Goal: Task Accomplishment & Management: Use online tool/utility

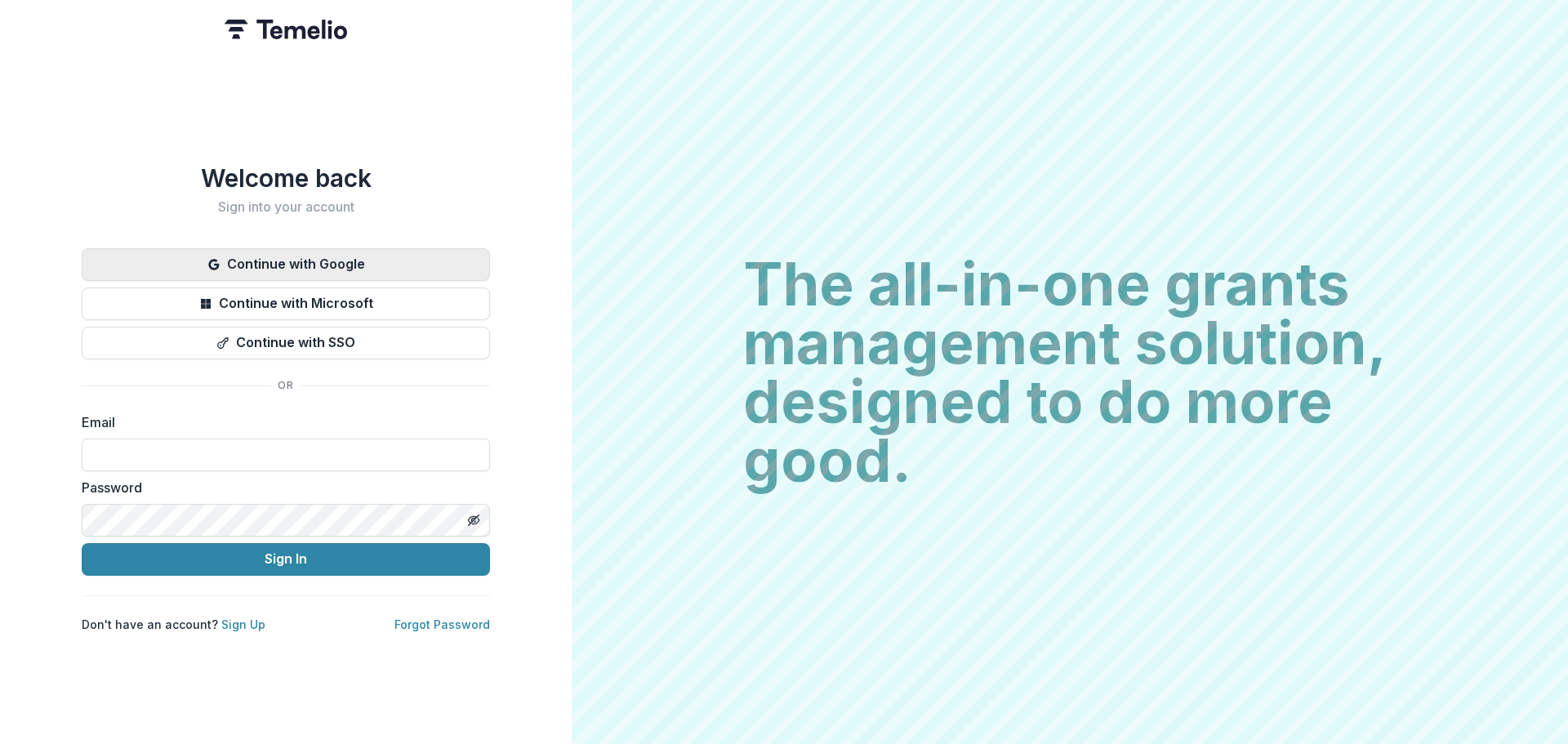
click at [316, 264] on button "Continue with Google" at bounding box center [286, 265] width 409 height 33
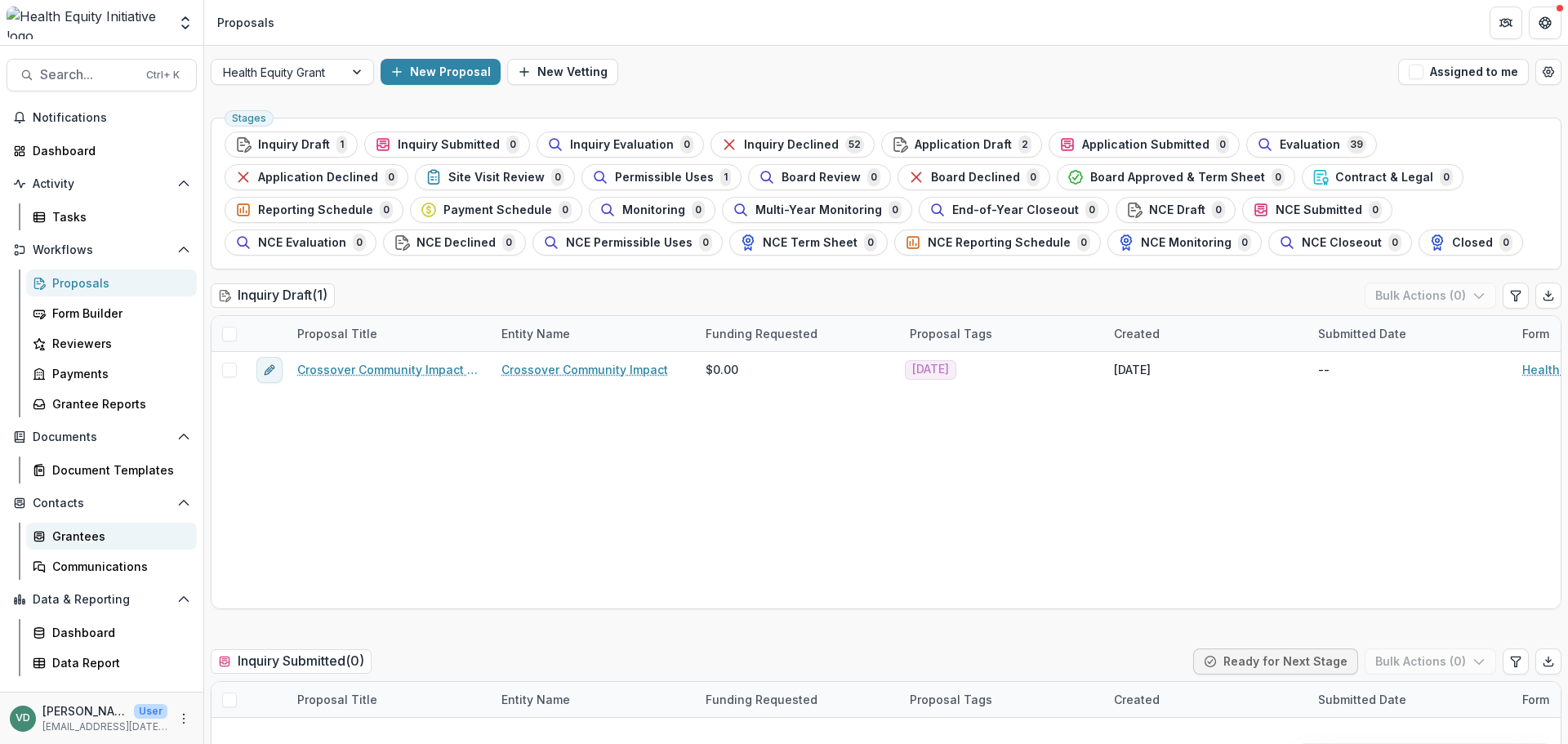
click at [93, 532] on div "Grantees" at bounding box center [118, 535] width 132 height 17
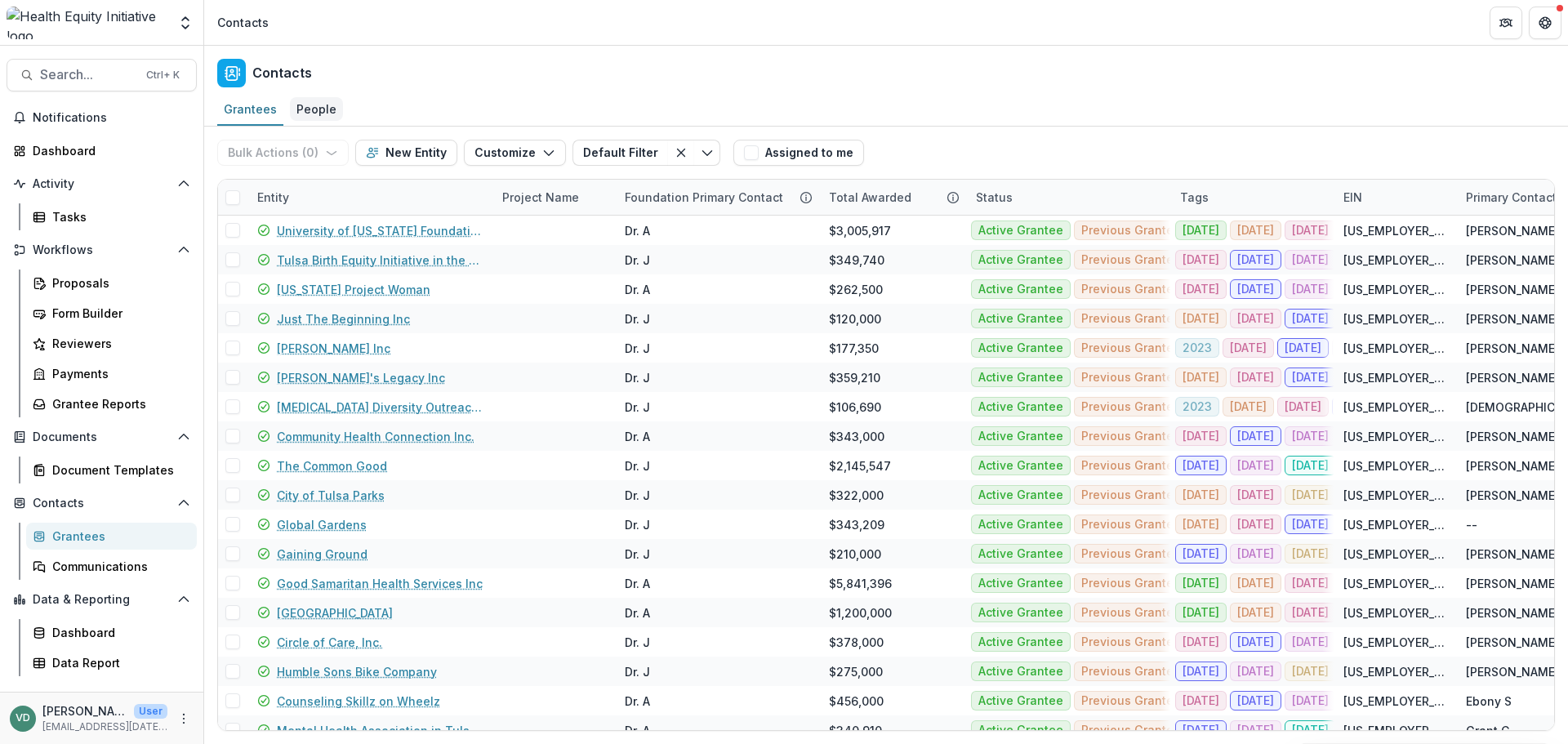
click at [301, 117] on div "People" at bounding box center [317, 109] width 53 height 24
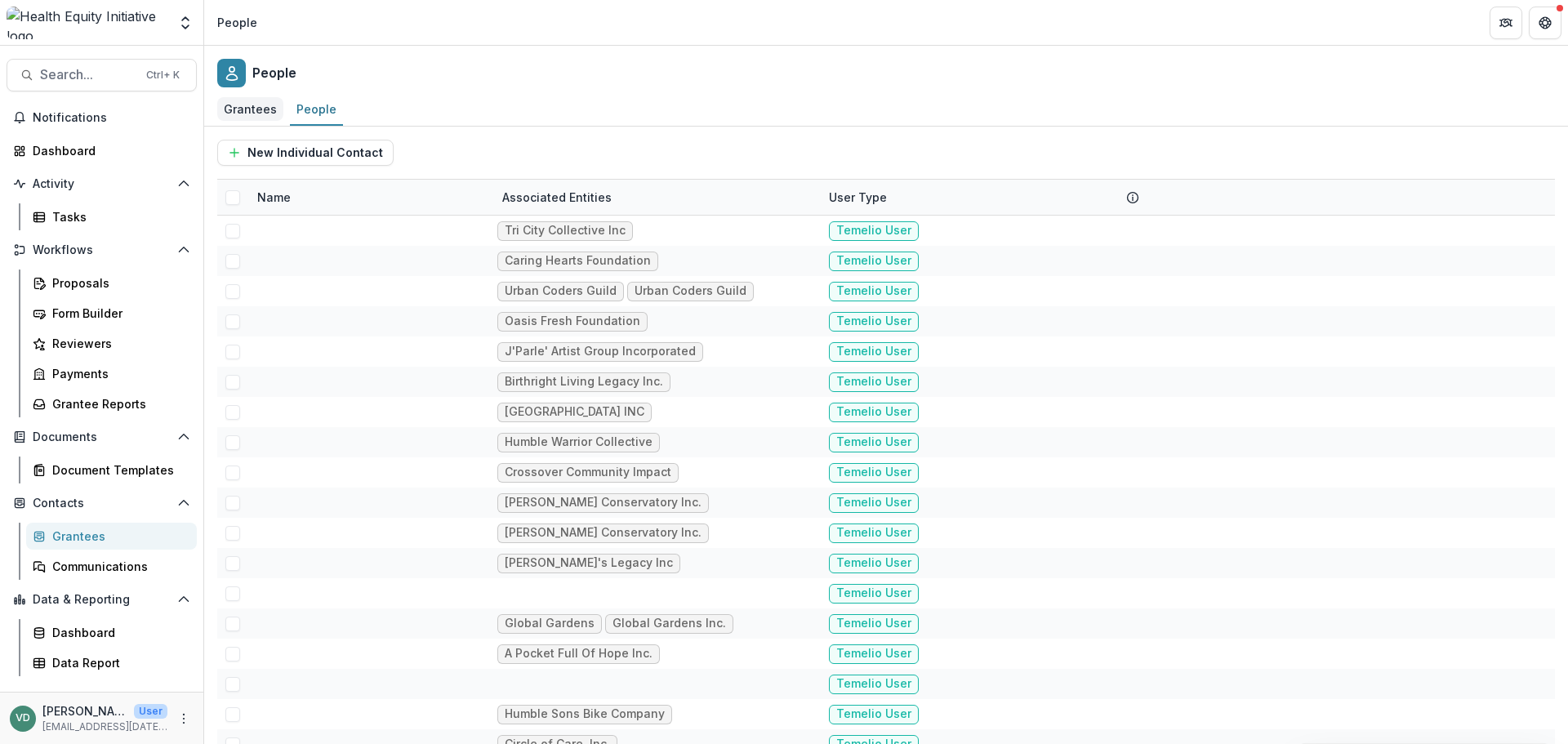
click at [250, 109] on div "Grantees" at bounding box center [250, 109] width 66 height 24
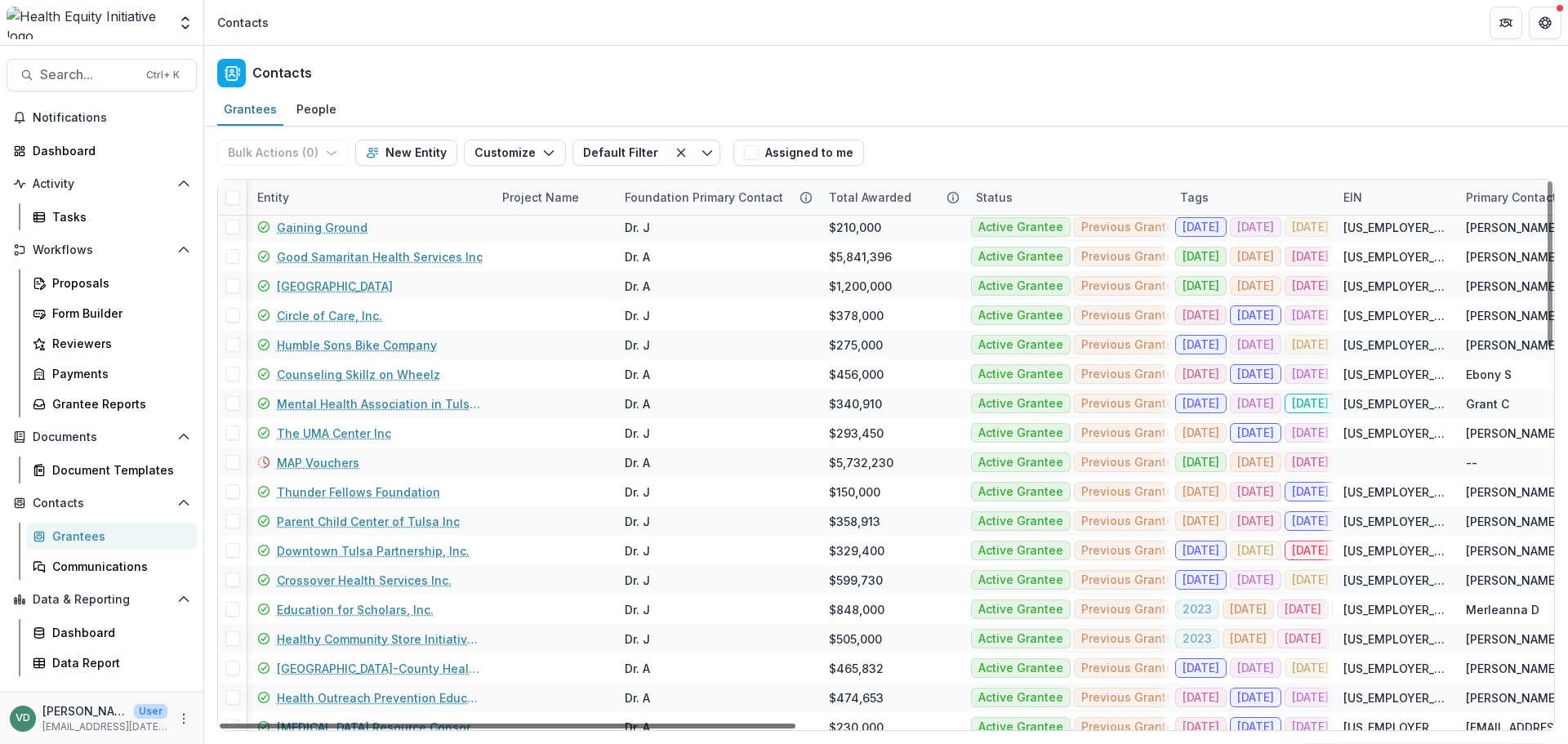
scroll to position [326, 1028]
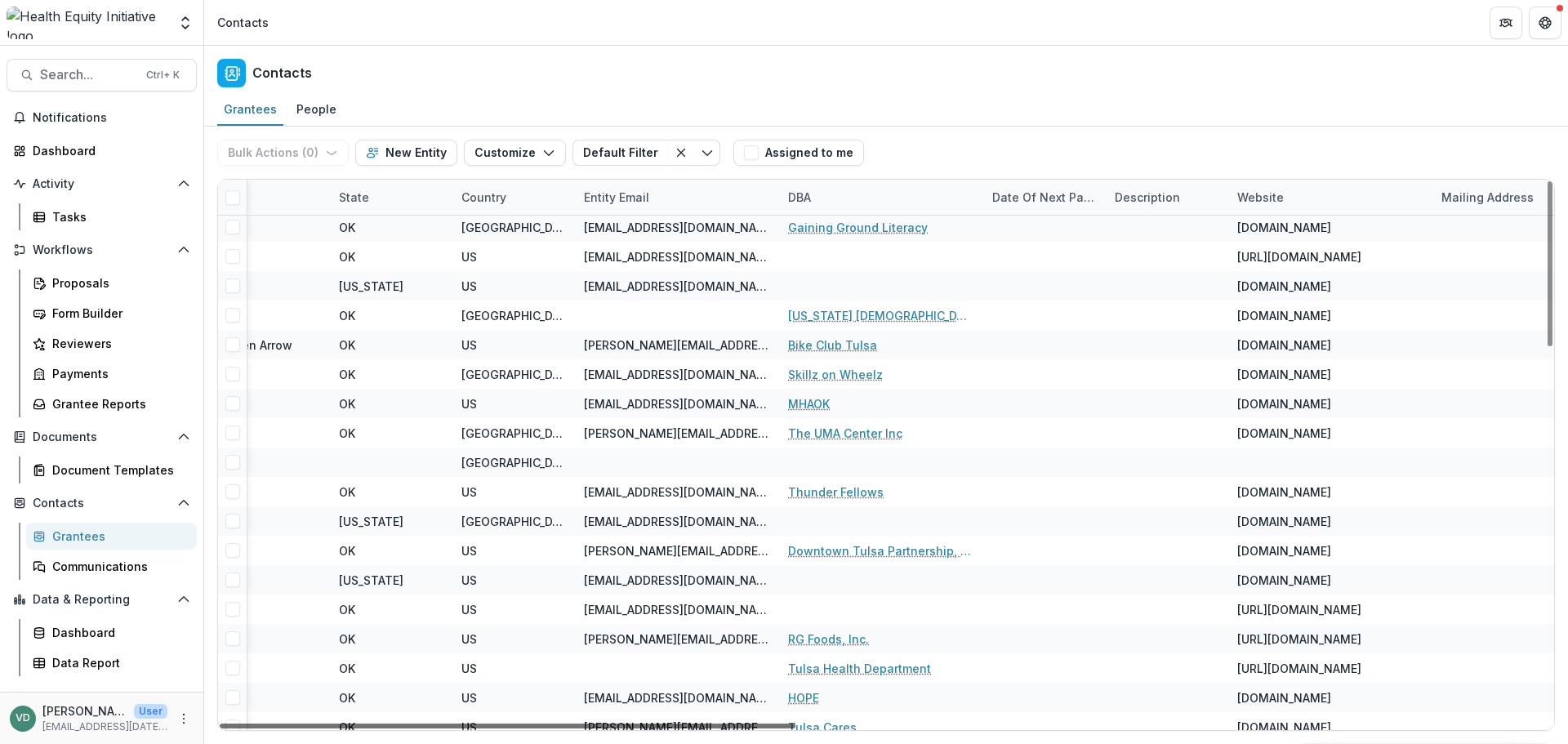
drag, startPoint x: 772, startPoint y: 727, endPoint x: 1567, endPoint y: 754, distance: 795.5
click at [795, 728] on div at bounding box center [508, 725] width 576 height 5
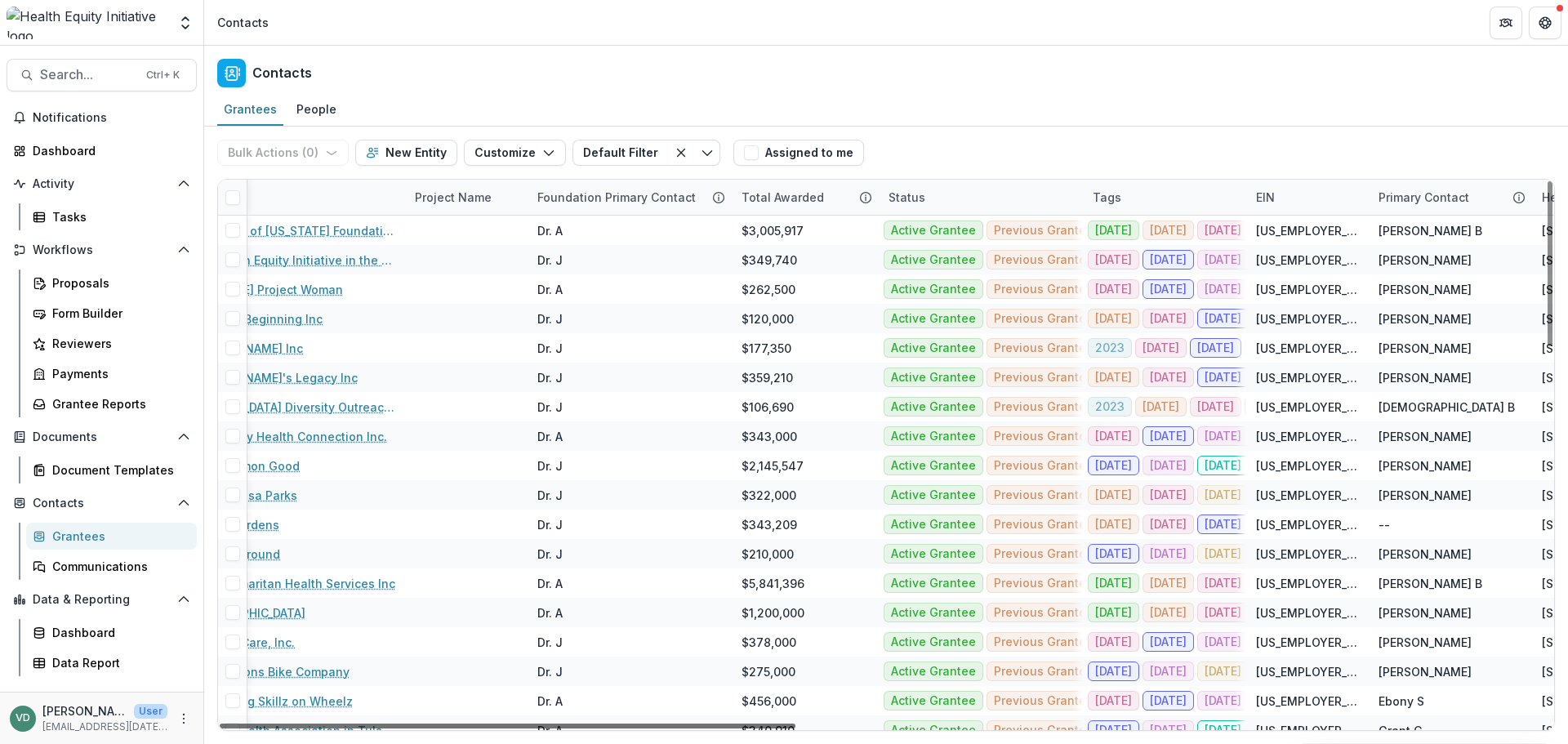
scroll to position [0, 0]
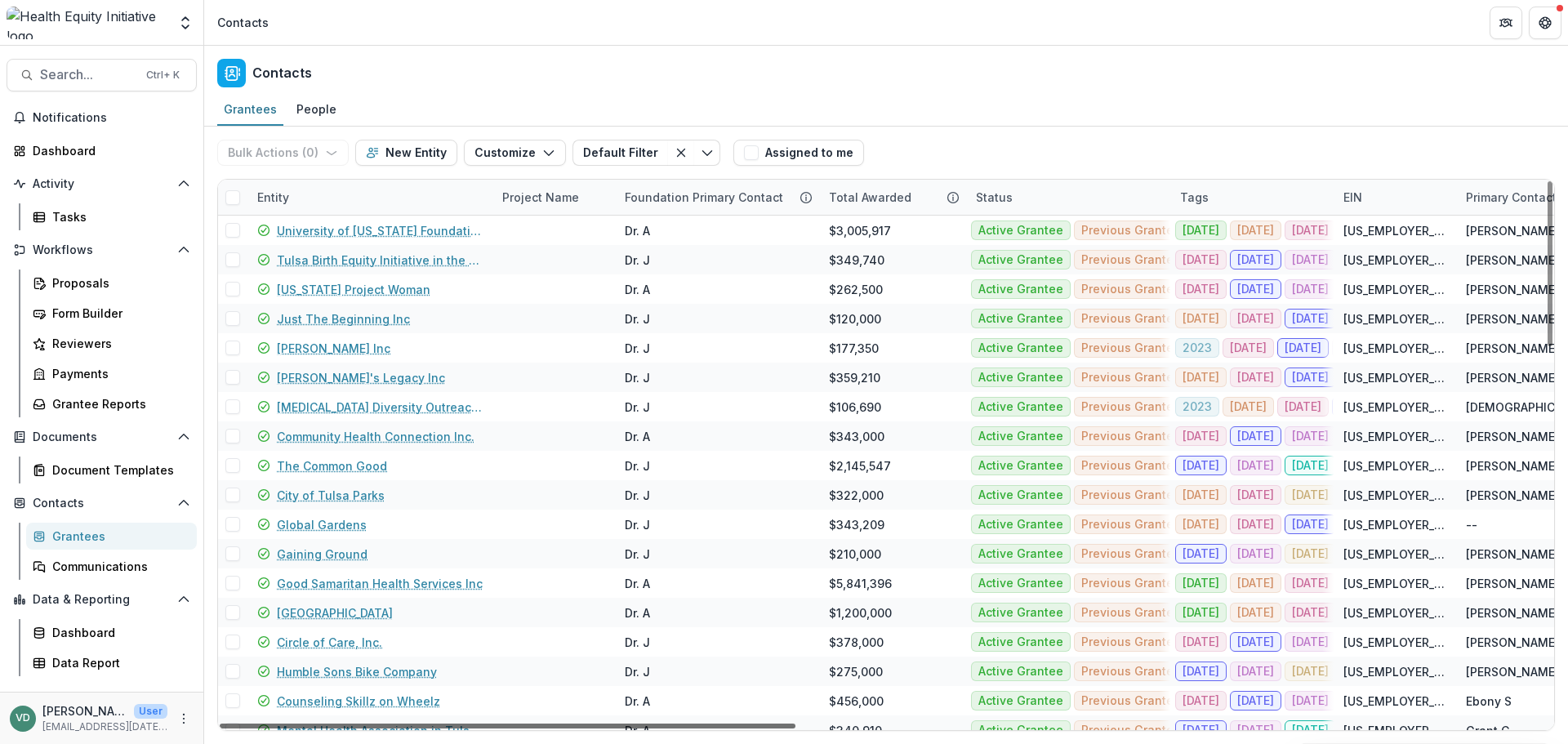
drag, startPoint x: 1151, startPoint y: 724, endPoint x: 375, endPoint y: 709, distance: 776.1
click at [375, 723] on div at bounding box center [508, 725] width 576 height 5
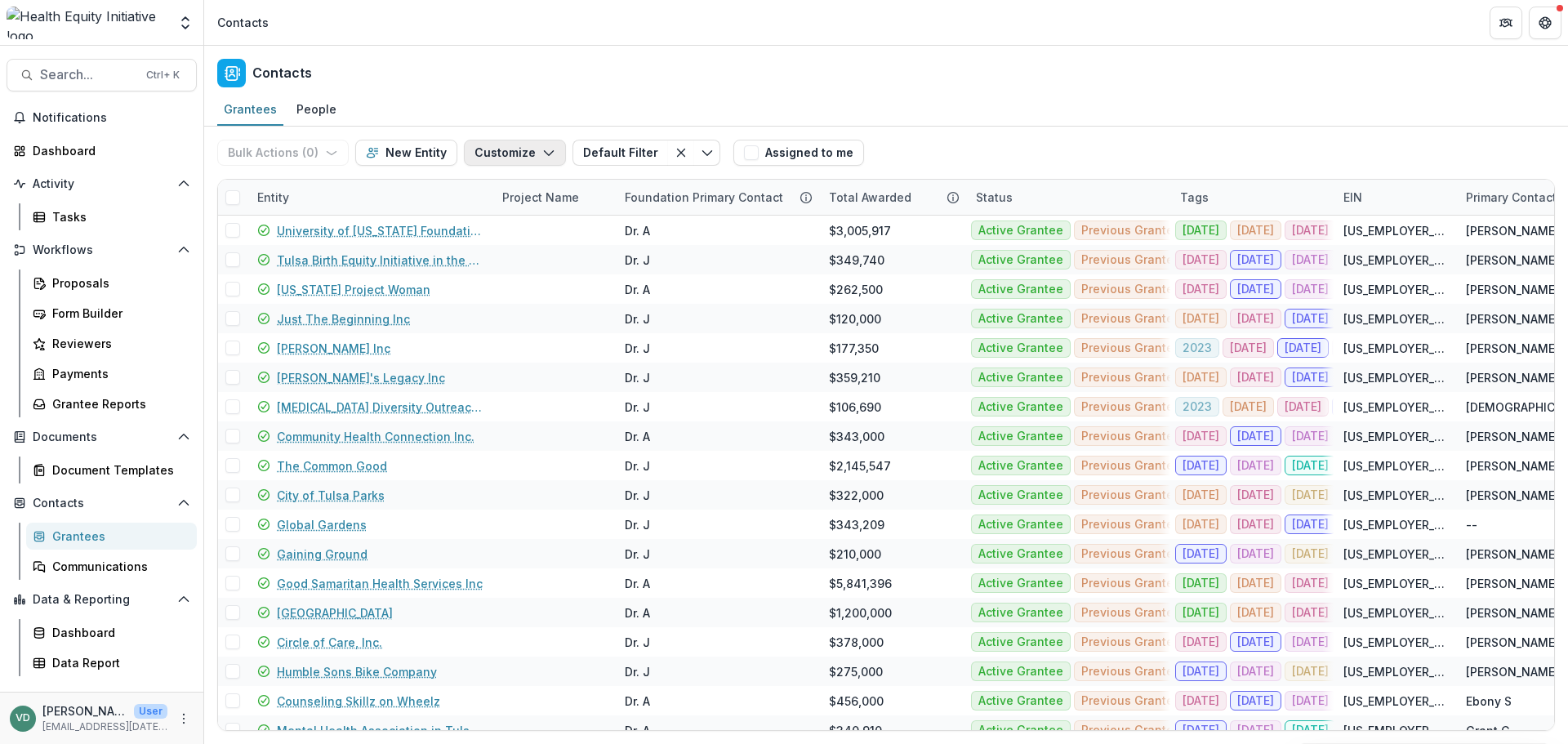
click at [519, 154] on button "Customize" at bounding box center [514, 153] width 102 height 26
click at [90, 628] on div "Dashboard" at bounding box center [118, 632] width 132 height 17
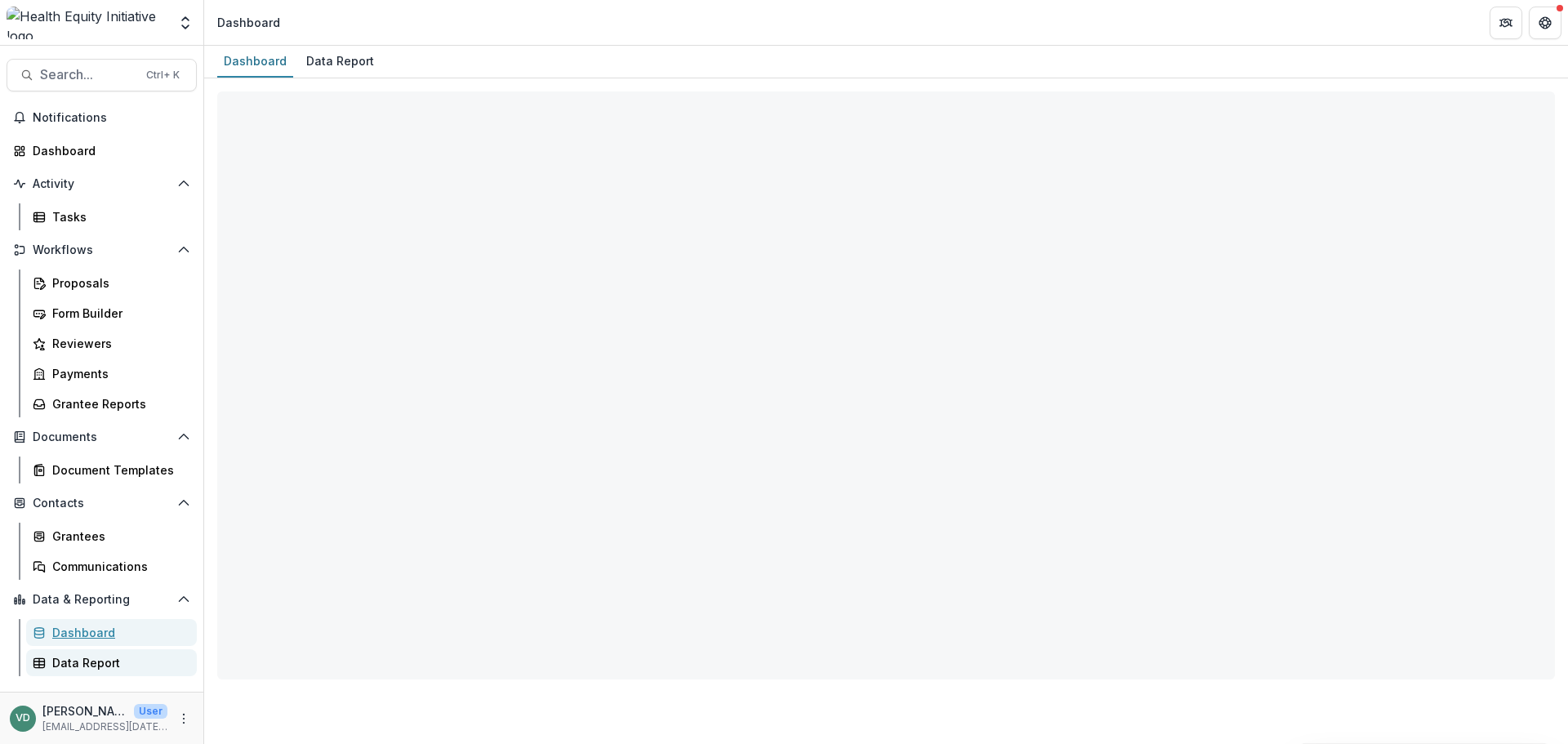
select select "**********"
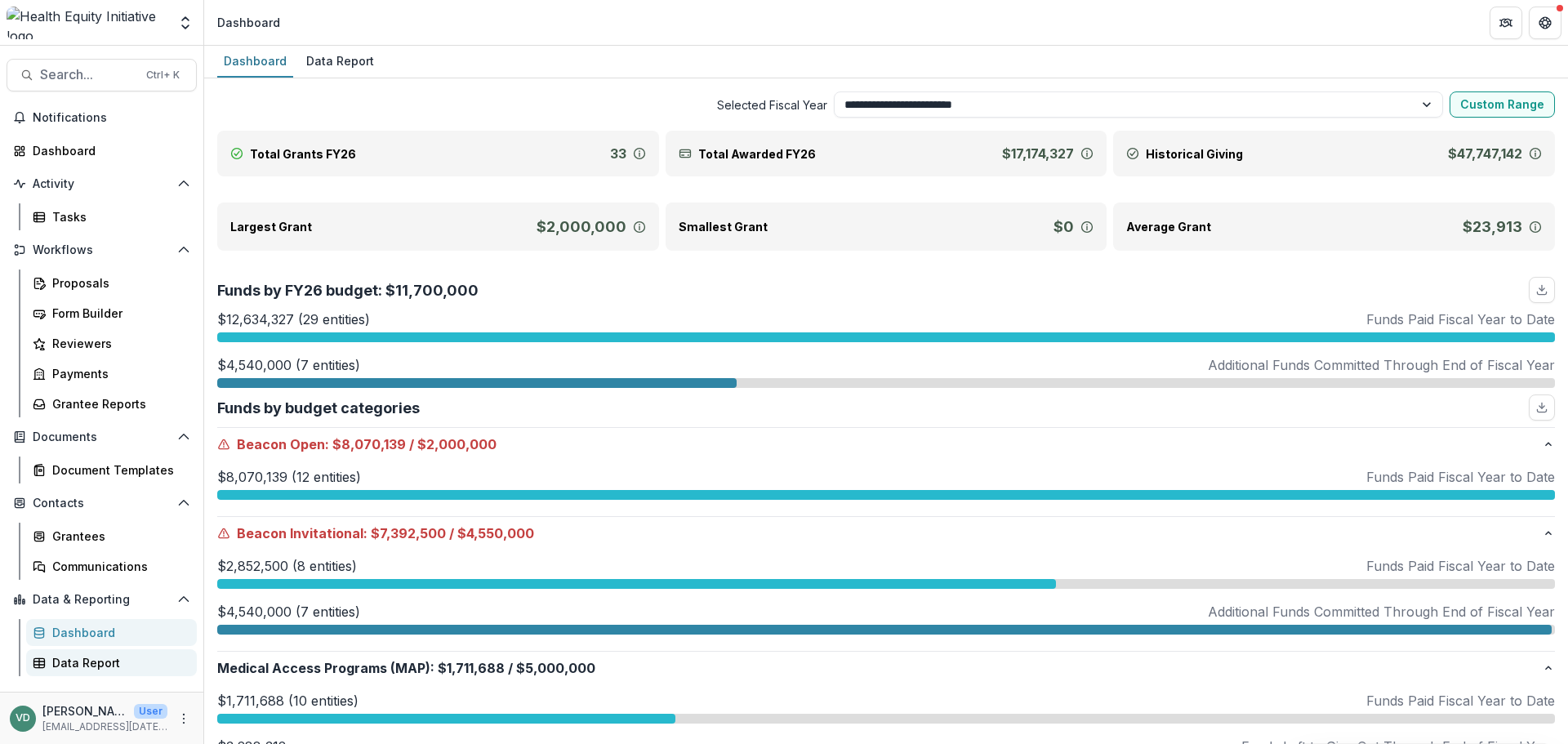
click at [87, 664] on div "Data Report" at bounding box center [118, 662] width 132 height 17
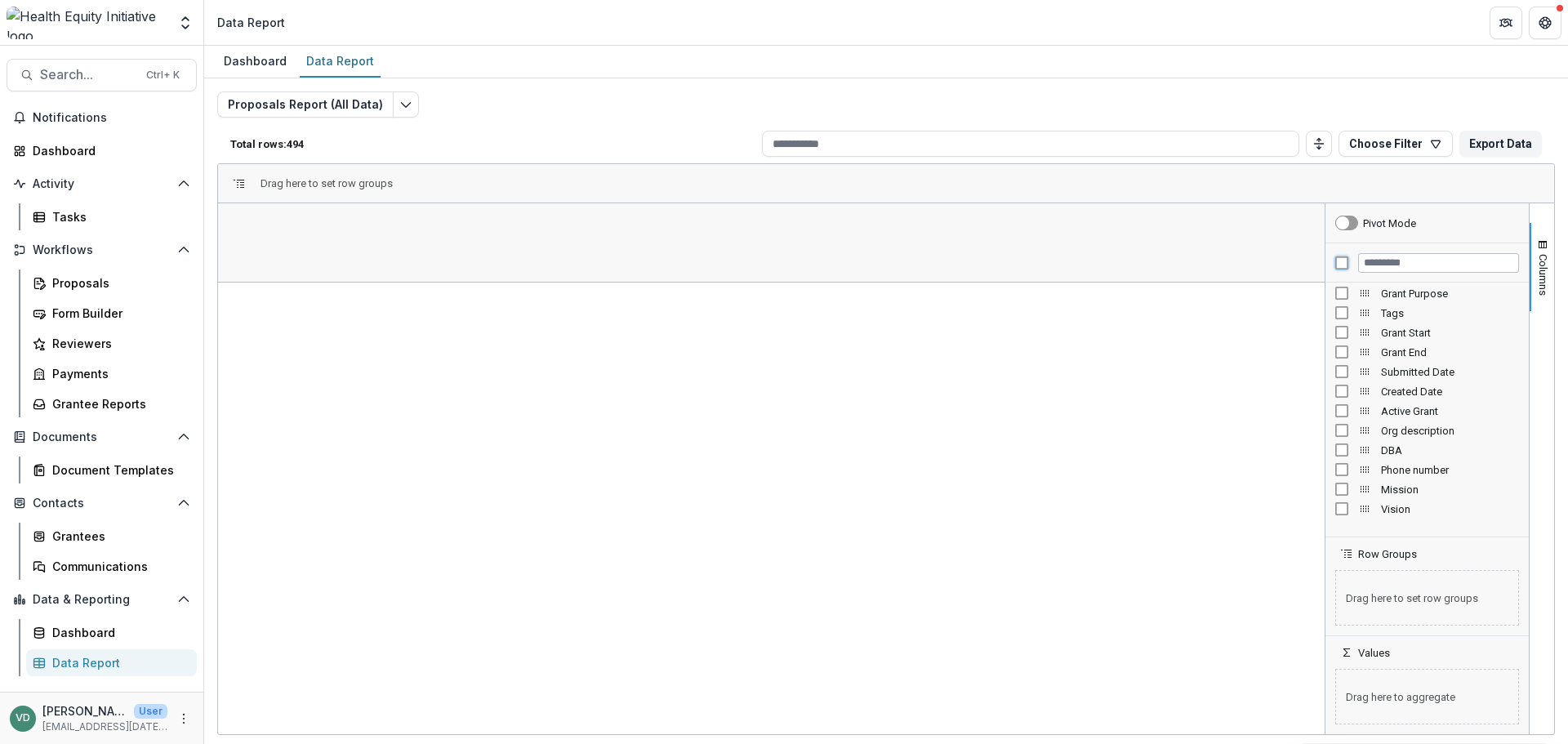
scroll to position [245, 0]
click at [375, 98] on button "Proposals Report (All Data)" at bounding box center [306, 104] width 177 height 26
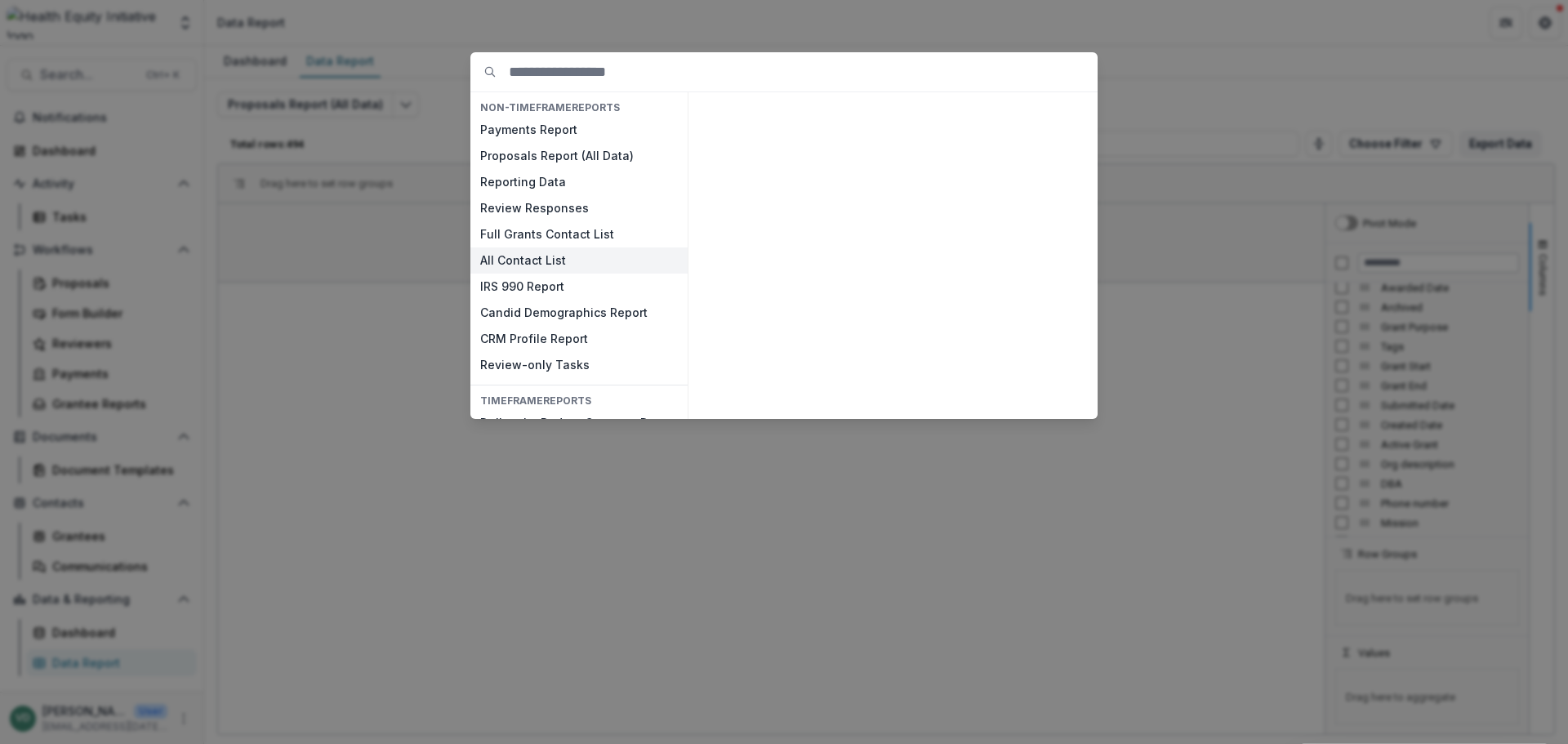
click at [585, 258] on button "All Contact List" at bounding box center [579, 260] width 217 height 26
click at [1043, 397] on button "View" at bounding box center [1057, 399] width 68 height 26
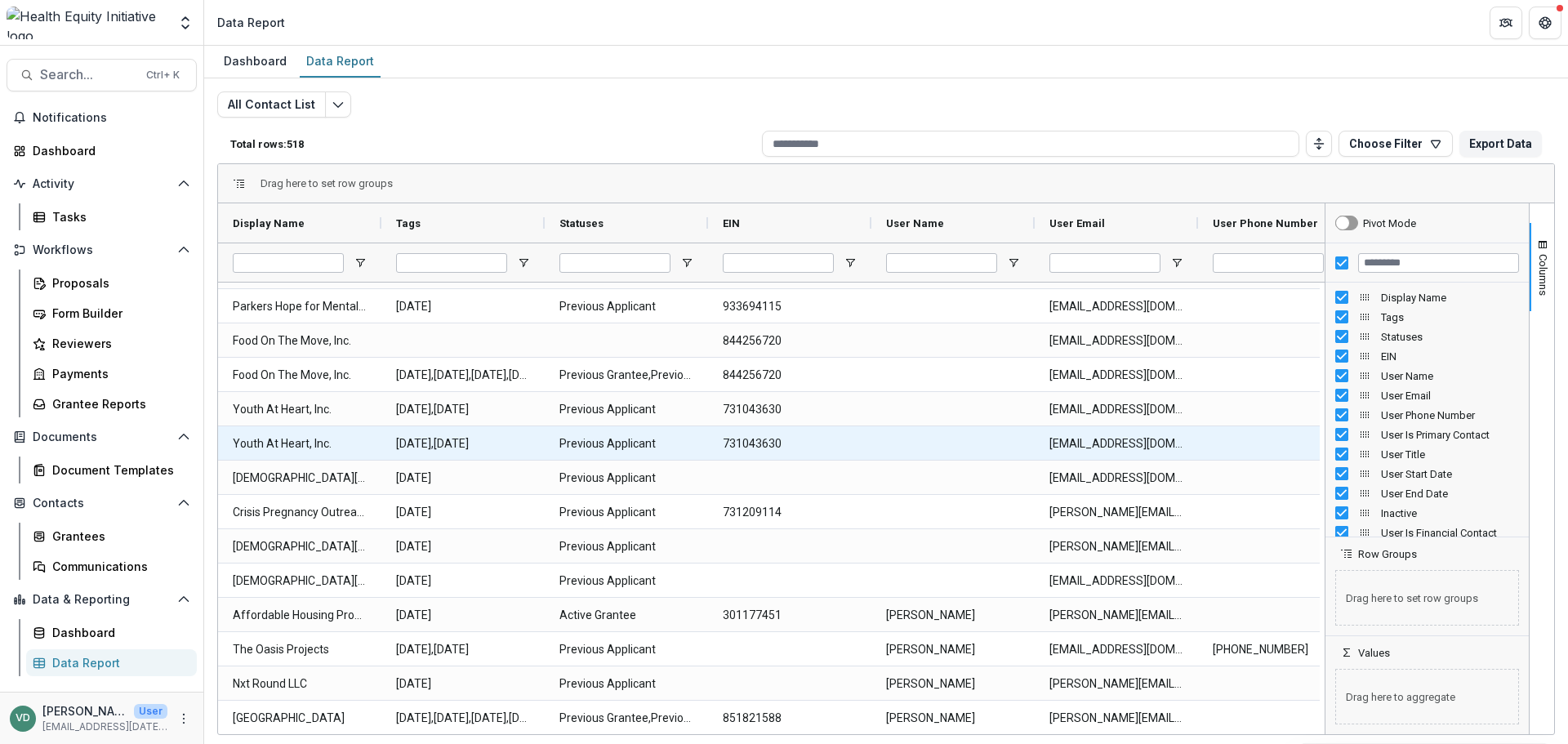
scroll to position [4417, 0]
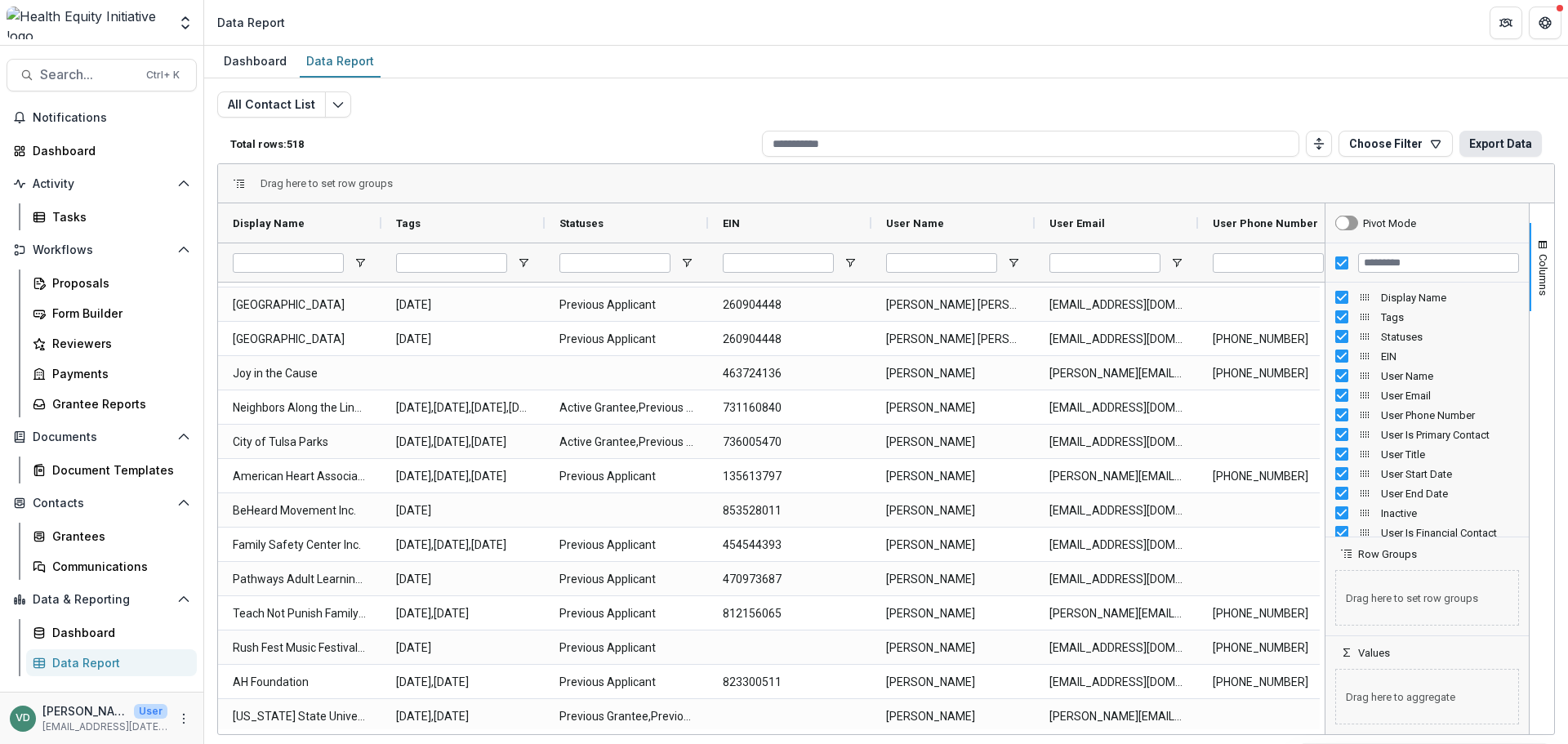
click at [1511, 141] on button "Export Data" at bounding box center [1501, 143] width 83 height 26
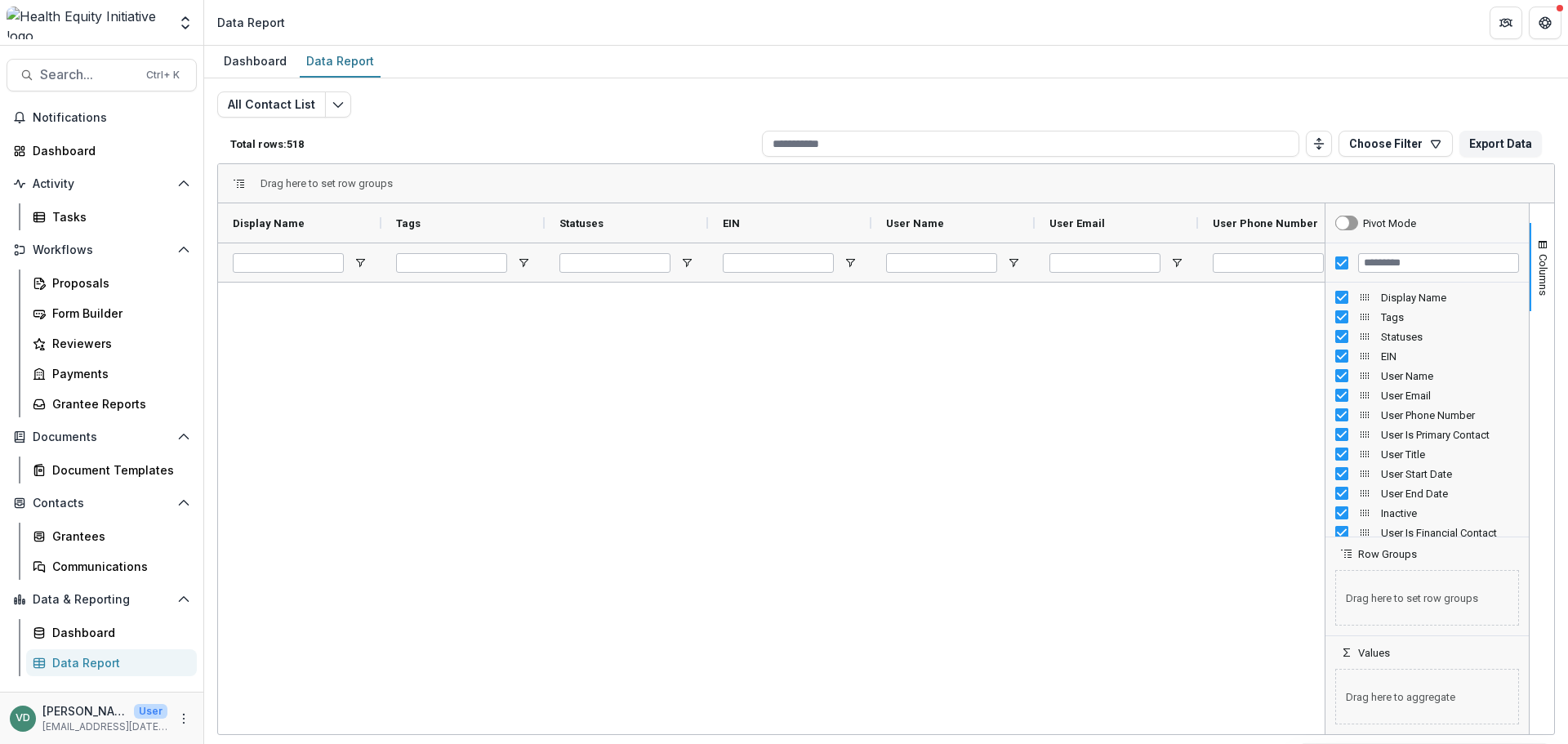
scroll to position [0, 0]
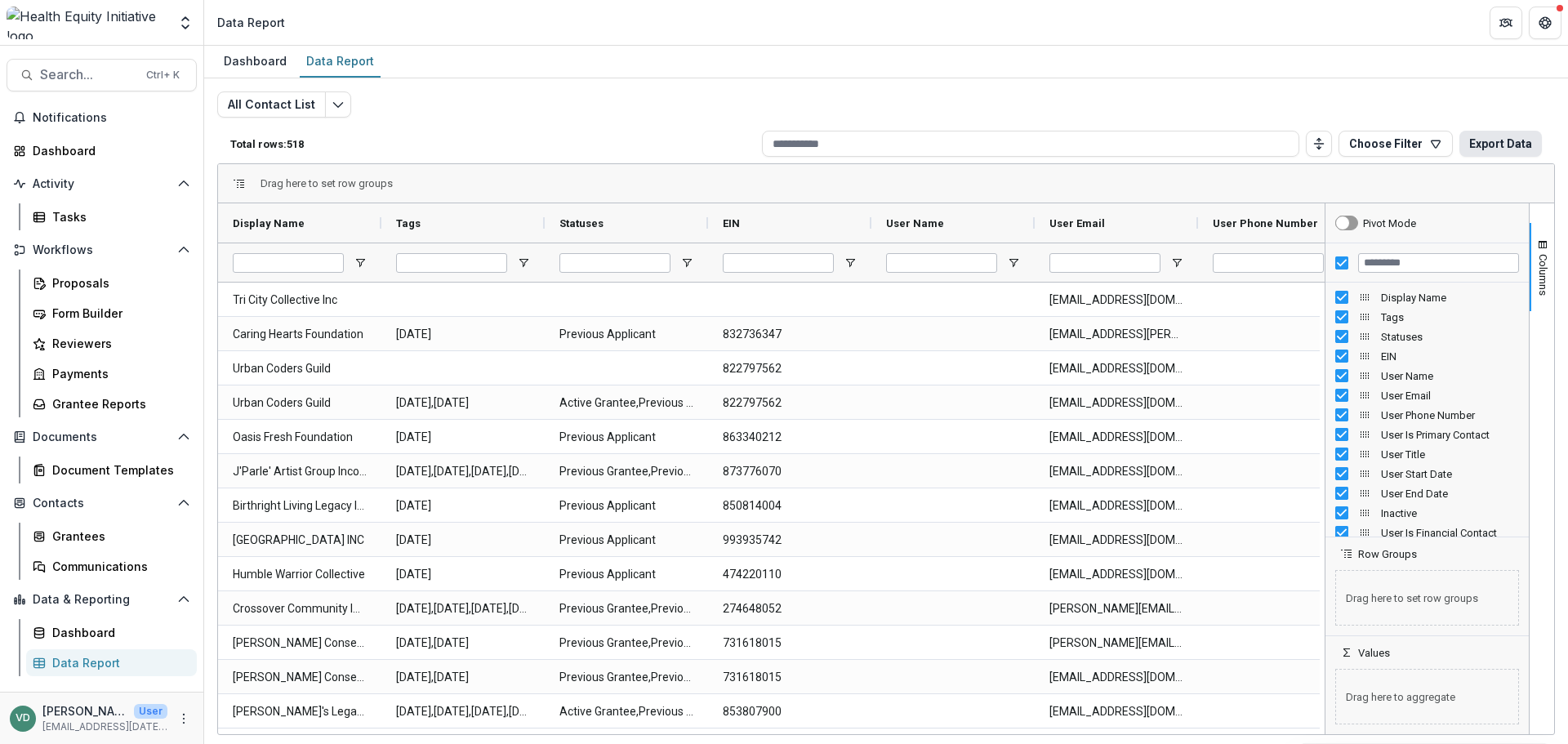
click at [1504, 141] on button "Export Data" at bounding box center [1501, 143] width 83 height 26
click at [103, 279] on div "Proposals" at bounding box center [118, 282] width 132 height 17
